Goal: Task Accomplishment & Management: Manage account settings

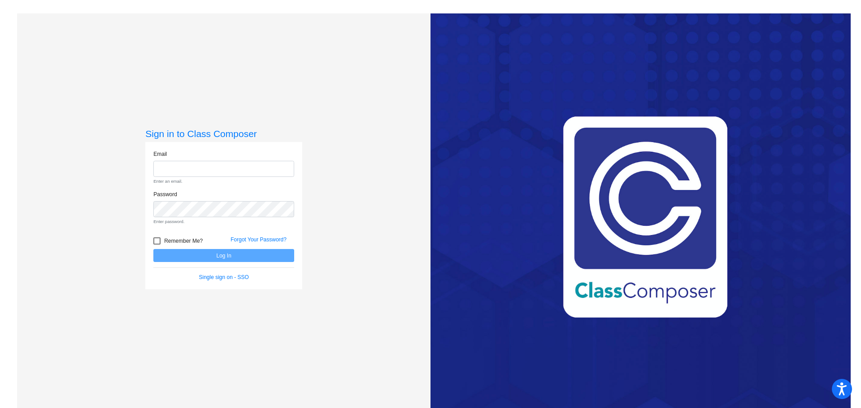
type input "[EMAIL_ADDRESS][DOMAIN_NAME]"
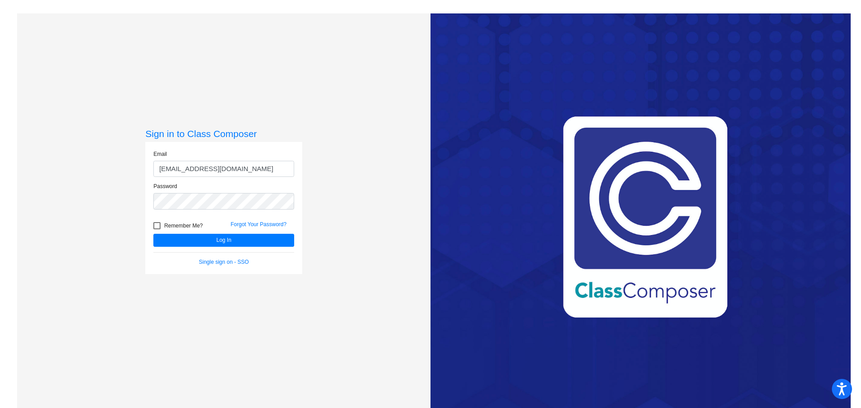
click at [153, 240] on form "Email [EMAIL_ADDRESS][DOMAIN_NAME] Password Remember Me? Forgot Your Password? …" at bounding box center [223, 208] width 141 height 116
click at [155, 227] on div at bounding box center [156, 225] width 7 height 7
click at [156, 230] on input "Remember Me?" at bounding box center [156, 230] width 0 height 0
checkbox input "true"
click at [230, 241] on button "Log In" at bounding box center [223, 240] width 141 height 13
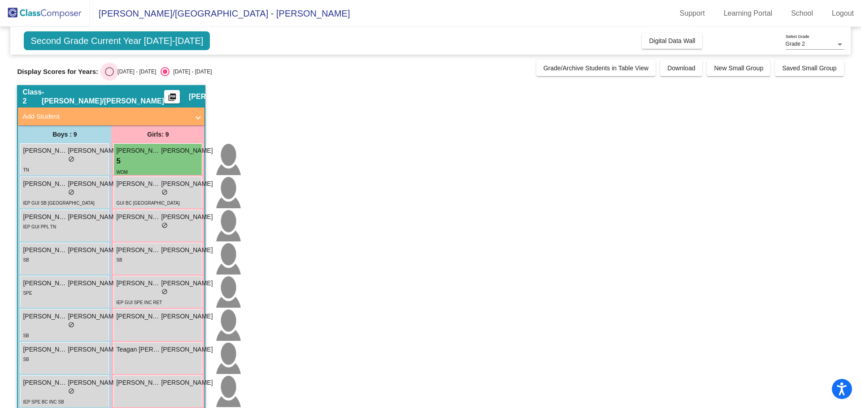
click at [113, 74] on div "Select an option" at bounding box center [109, 71] width 9 height 9
click at [109, 76] on input "[DATE] - [DATE]" at bounding box center [109, 76] width 0 height 0
radio input "true"
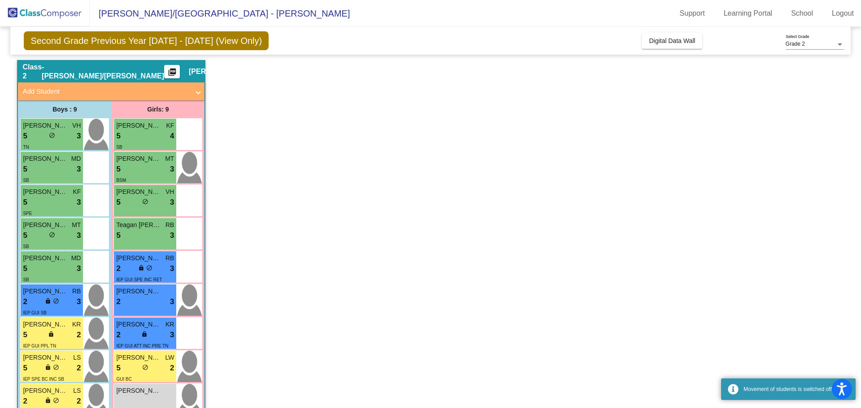
scroll to position [48, 0]
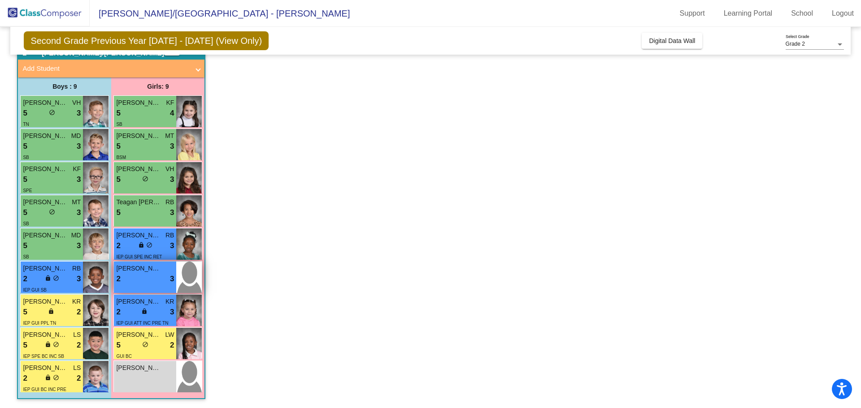
click at [141, 277] on div "2 lock do_not_disturb_alt 3" at bounding box center [145, 279] width 58 height 12
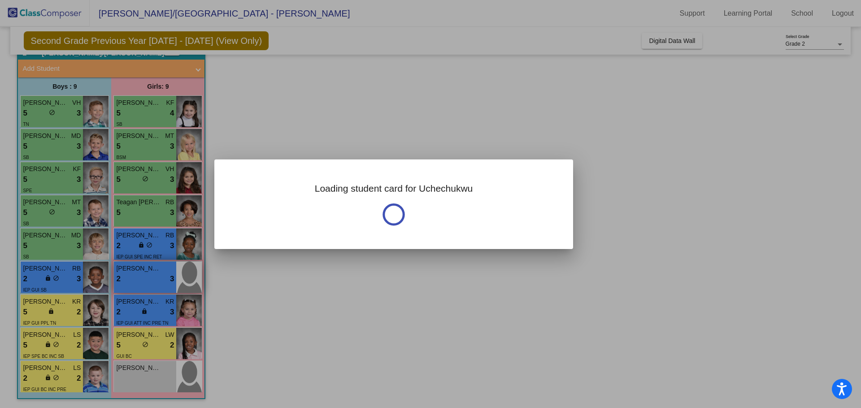
click at [141, 277] on div at bounding box center [430, 204] width 861 height 408
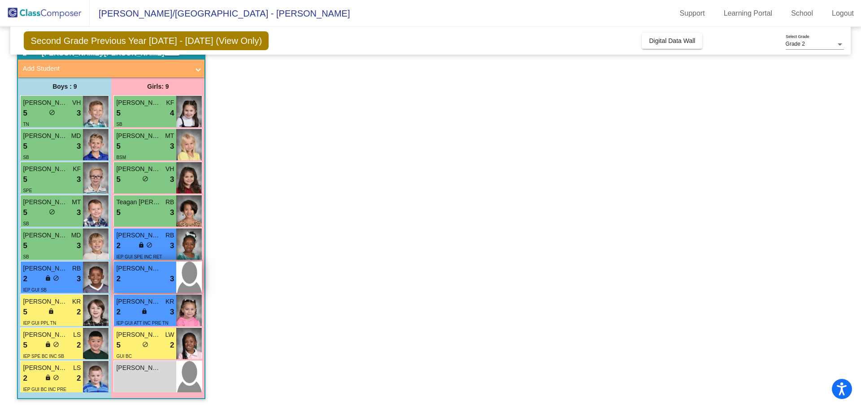
click at [146, 283] on div "2 lock do_not_disturb_alt 3" at bounding box center [145, 279] width 58 height 12
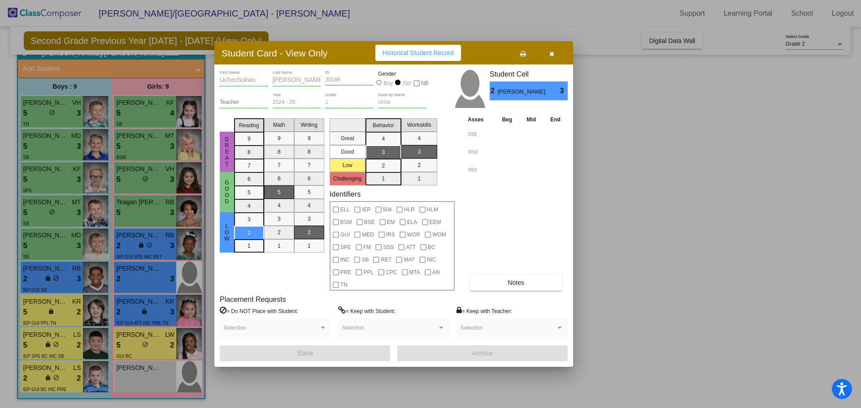
click at [154, 349] on div at bounding box center [430, 204] width 861 height 408
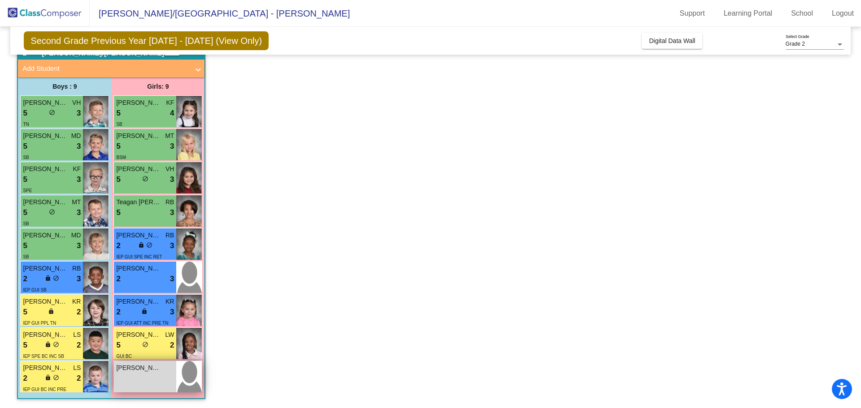
click at [120, 377] on div "[PERSON_NAME] do_not_disturb_alt" at bounding box center [145, 376] width 62 height 31
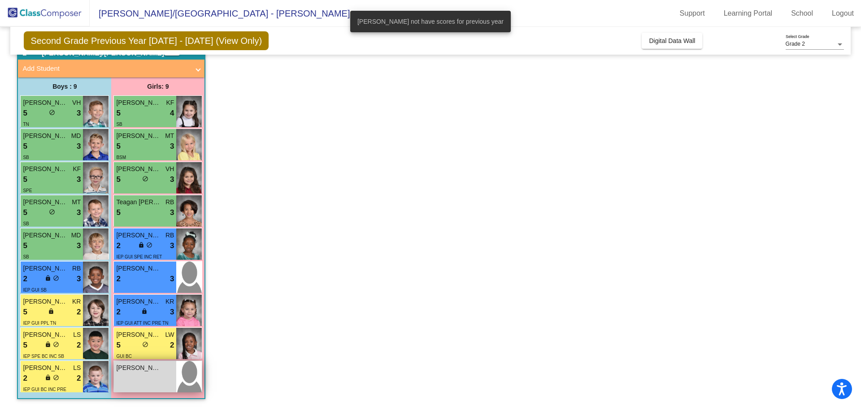
click at [120, 377] on div "[PERSON_NAME] do_not_disturb_alt" at bounding box center [145, 376] width 62 height 31
click at [184, 377] on img at bounding box center [189, 376] width 26 height 31
click at [266, 369] on app-classroom "Class 2 - [PERSON_NAME]/[PERSON_NAME] picture_as_pdf [PERSON_NAME] Add Student …" at bounding box center [430, 222] width 826 height 371
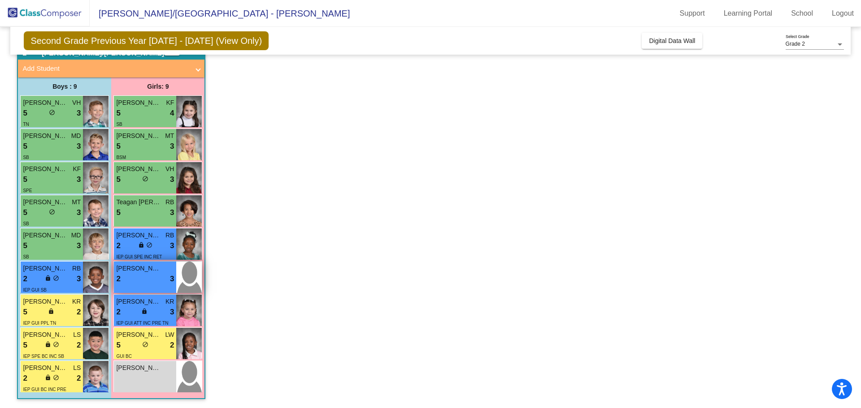
click at [139, 281] on div "2 lock do_not_disturb_alt 3" at bounding box center [145, 279] width 58 height 12
